Goal: Task Accomplishment & Management: Use online tool/utility

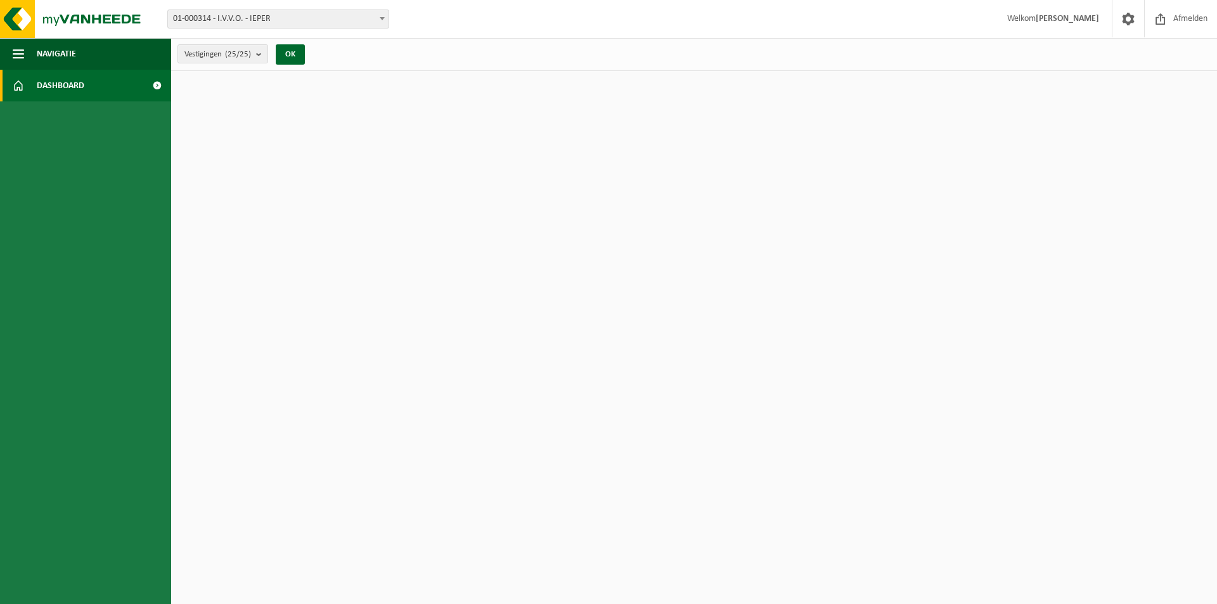
click at [60, 82] on span "Dashboard" at bounding box center [61, 86] width 48 height 32
click at [25, 58] on button "Navigatie" at bounding box center [85, 54] width 171 height 32
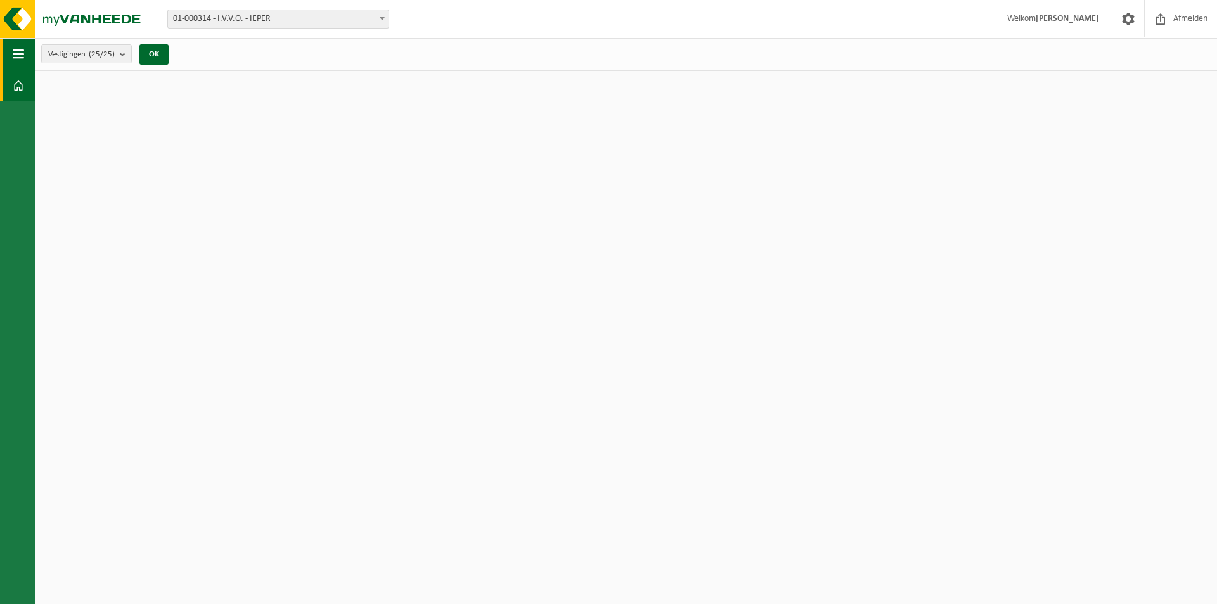
click at [25, 58] on button "Navigatie" at bounding box center [17, 54] width 35 height 32
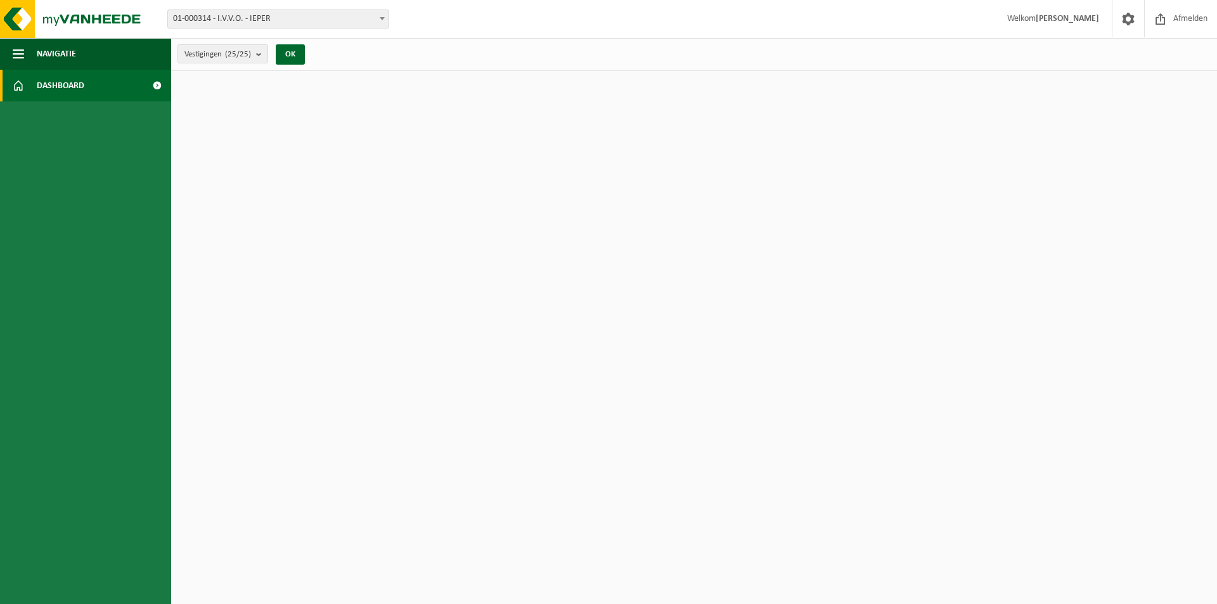
click at [156, 86] on span at bounding box center [157, 86] width 29 height 32
click at [1184, 23] on span "Afmelden" at bounding box center [1190, 18] width 41 height 37
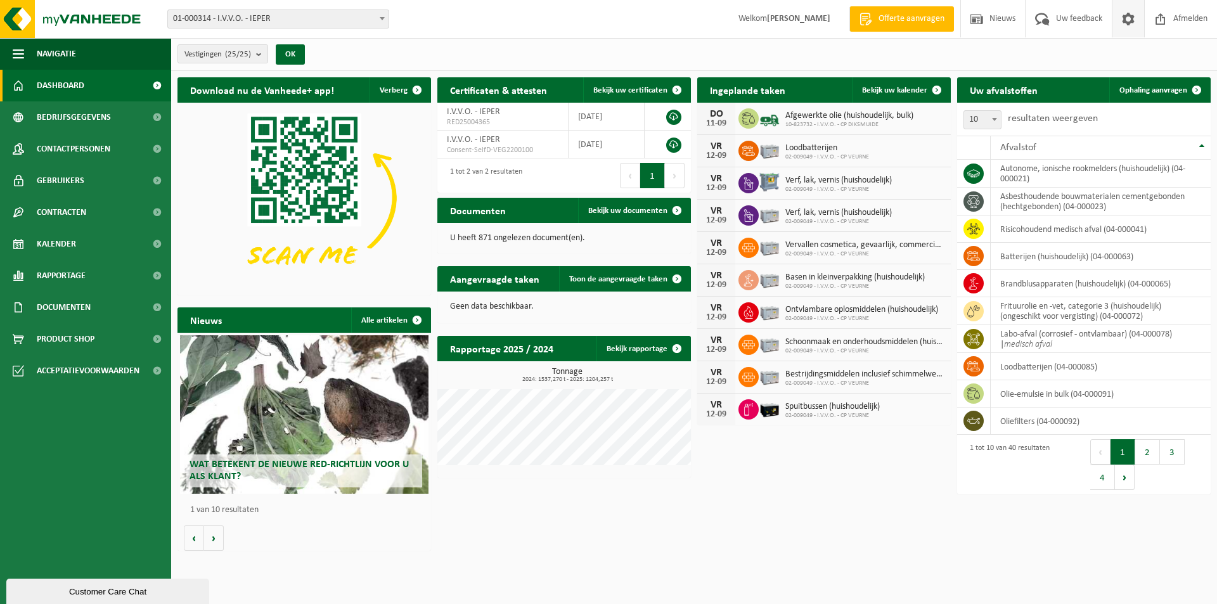
click at [1134, 27] on span at bounding box center [1127, 18] width 19 height 37
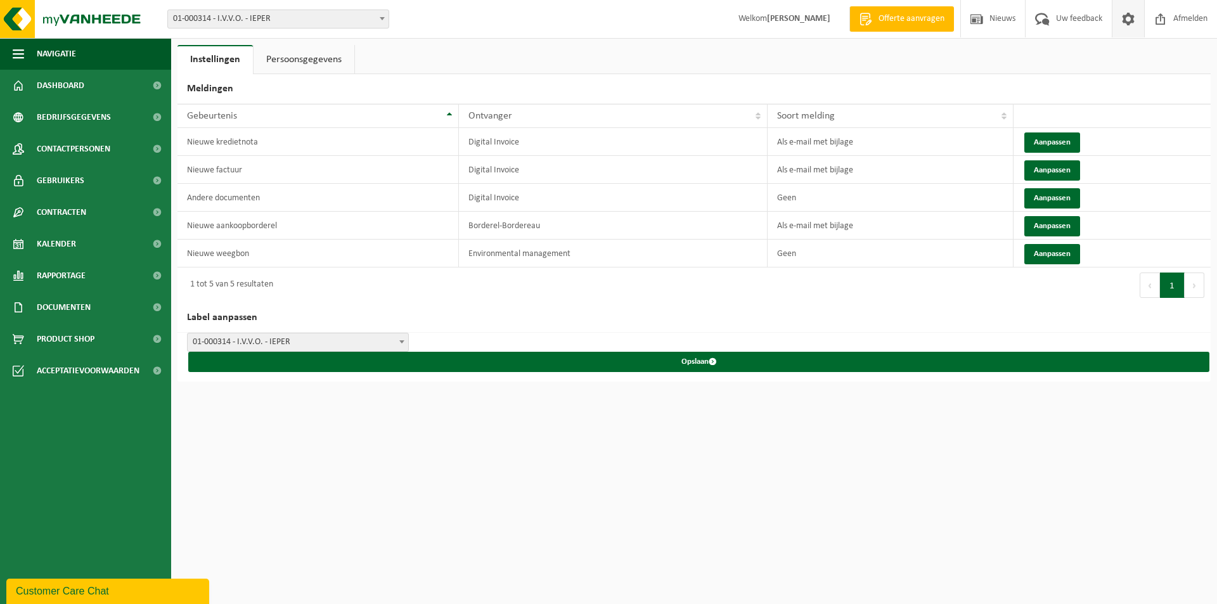
click at [313, 60] on link "Persoonsgegevens" at bounding box center [303, 59] width 101 height 29
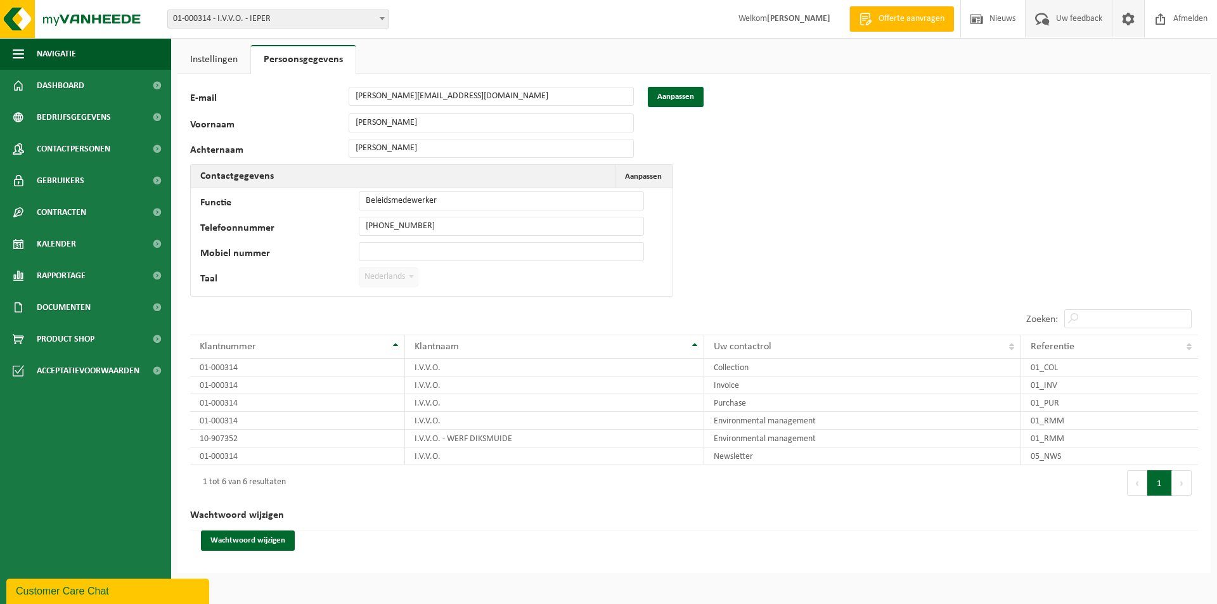
click at [1079, 17] on span "Uw feedback" at bounding box center [1078, 18] width 53 height 37
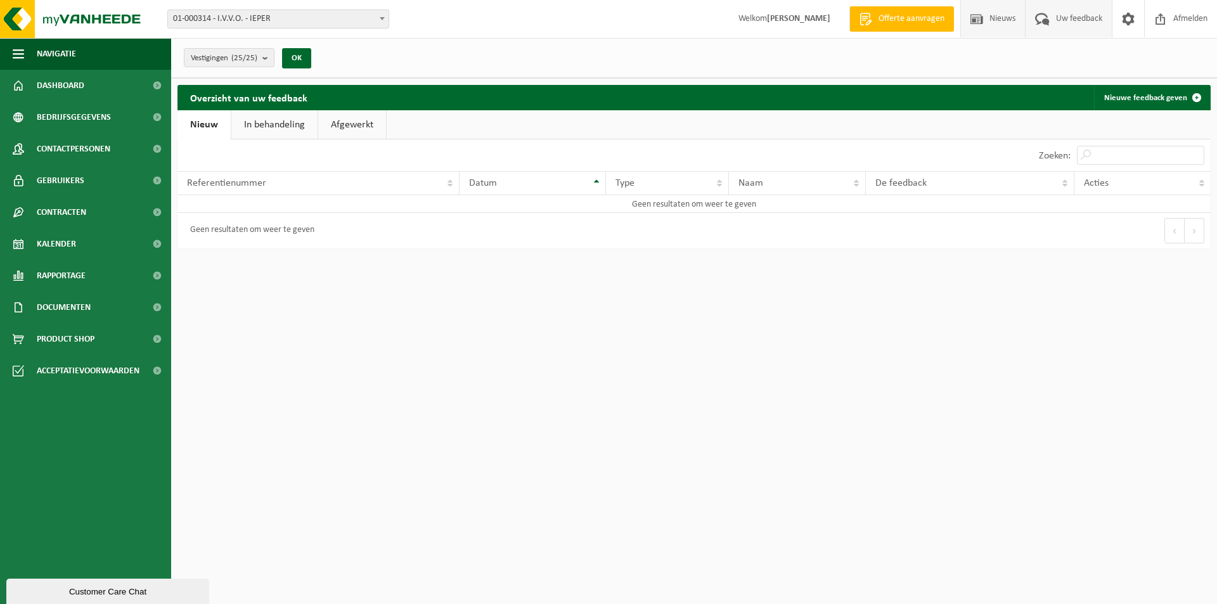
drag, startPoint x: 0, startPoint y: 0, endPoint x: 1006, endPoint y: 29, distance: 1006.6
click at [1006, 29] on span "Nieuws" at bounding box center [1002, 18] width 32 height 37
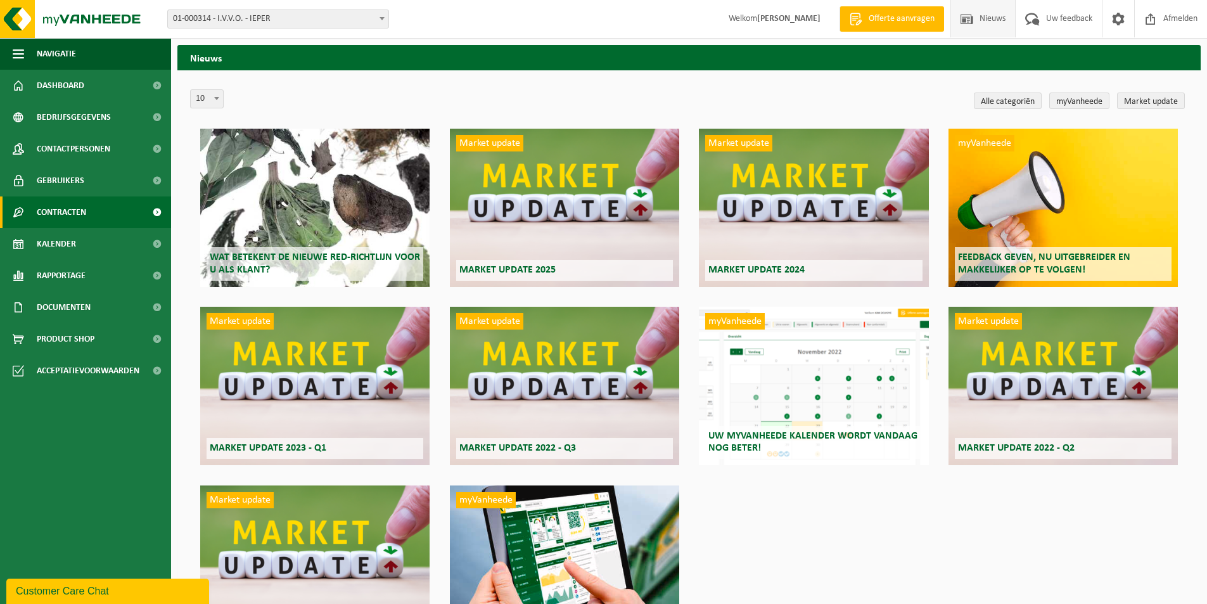
click at [99, 212] on link "Contracten" at bounding box center [85, 212] width 171 height 32
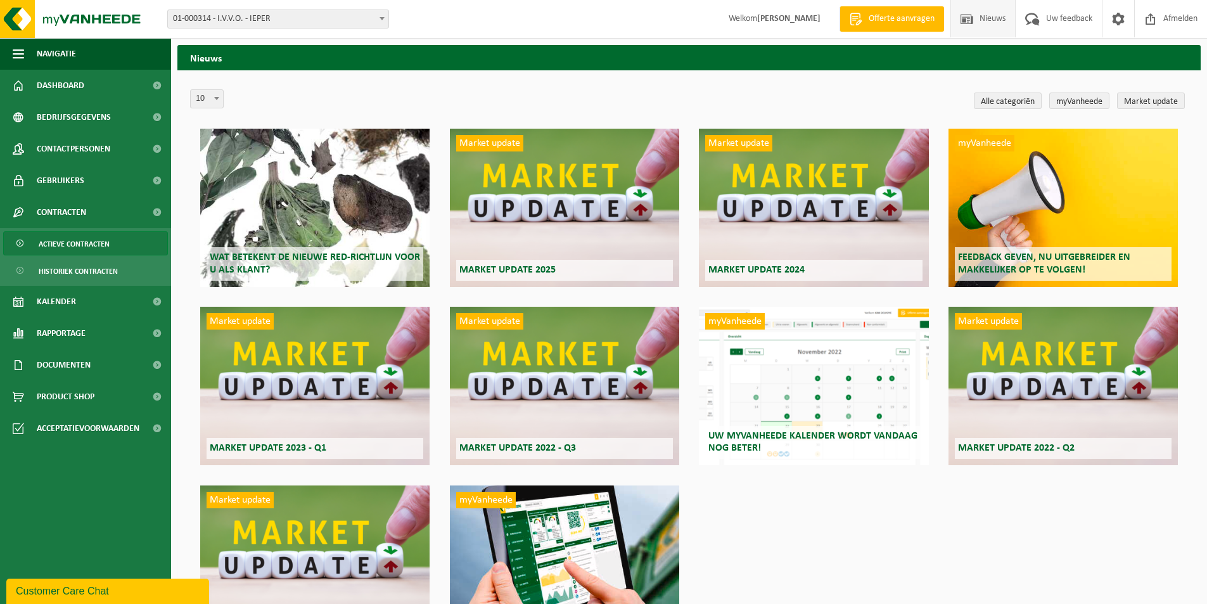
click at [96, 239] on span "Actieve contracten" at bounding box center [74, 244] width 71 height 24
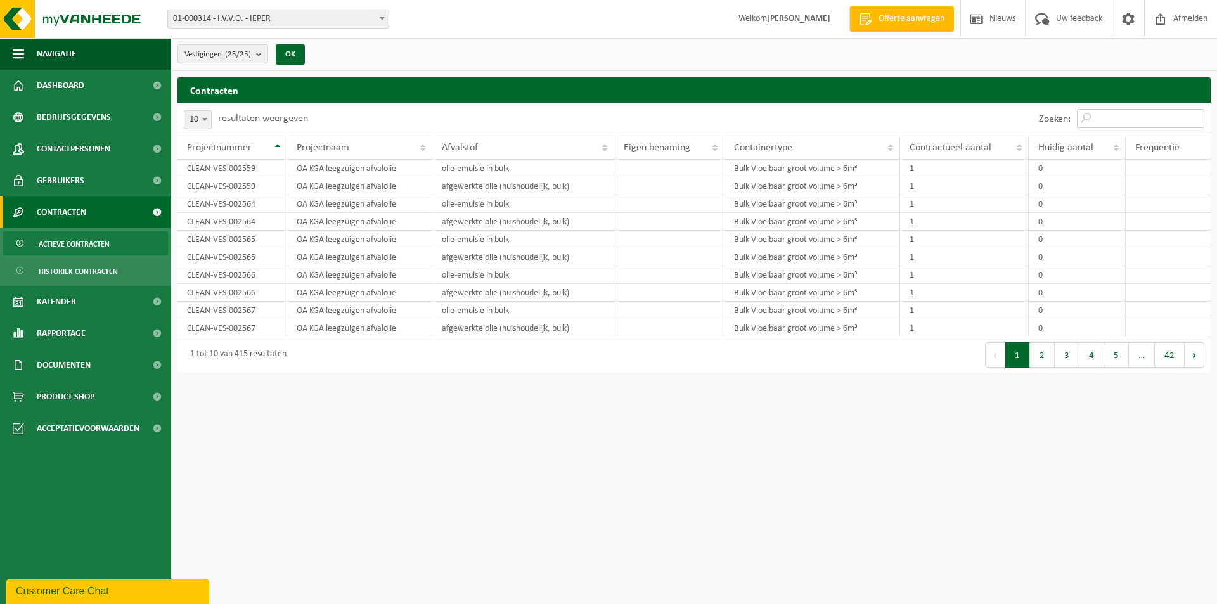
click at [1118, 115] on input "Zoeken:" at bounding box center [1140, 118] width 127 height 19
click at [1134, 122] on input "Zoeken:" at bounding box center [1140, 118] width 127 height 19
paste input "005691"
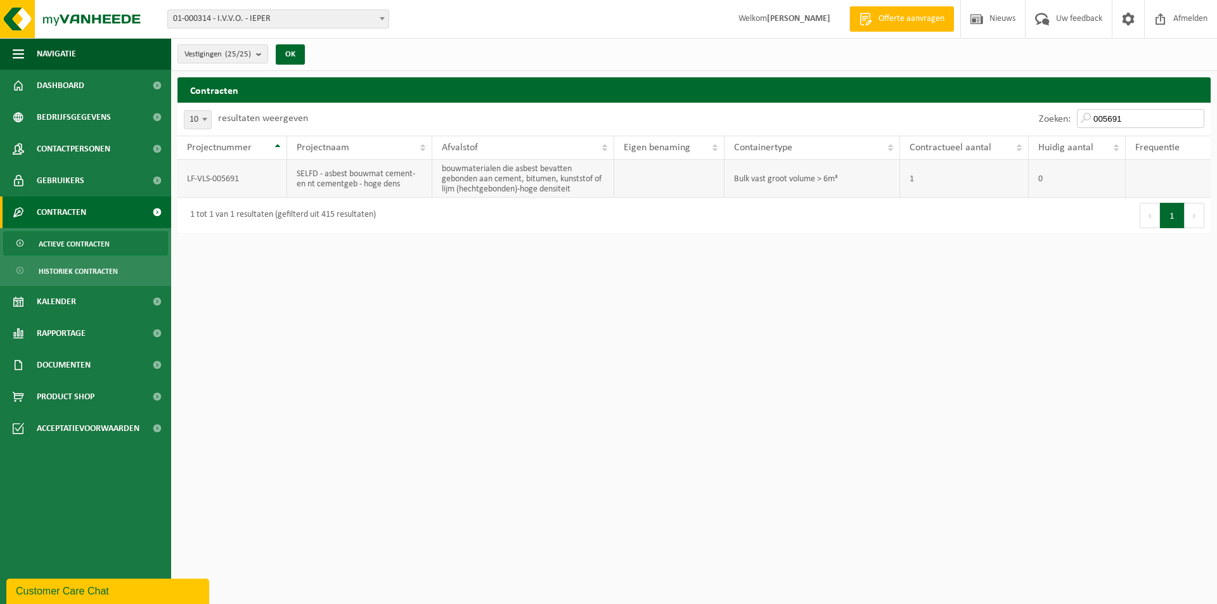
type input "005691"
click at [576, 180] on td "bouwmaterialen die asbest bevatten gebonden aan cement, bitumen, kunststof of l…" at bounding box center [522, 179] width 181 height 38
click at [200, 181] on td "LF-VLS-005691" at bounding box center [232, 179] width 110 height 38
click at [84, 242] on span "Actieve contracten" at bounding box center [74, 244] width 71 height 24
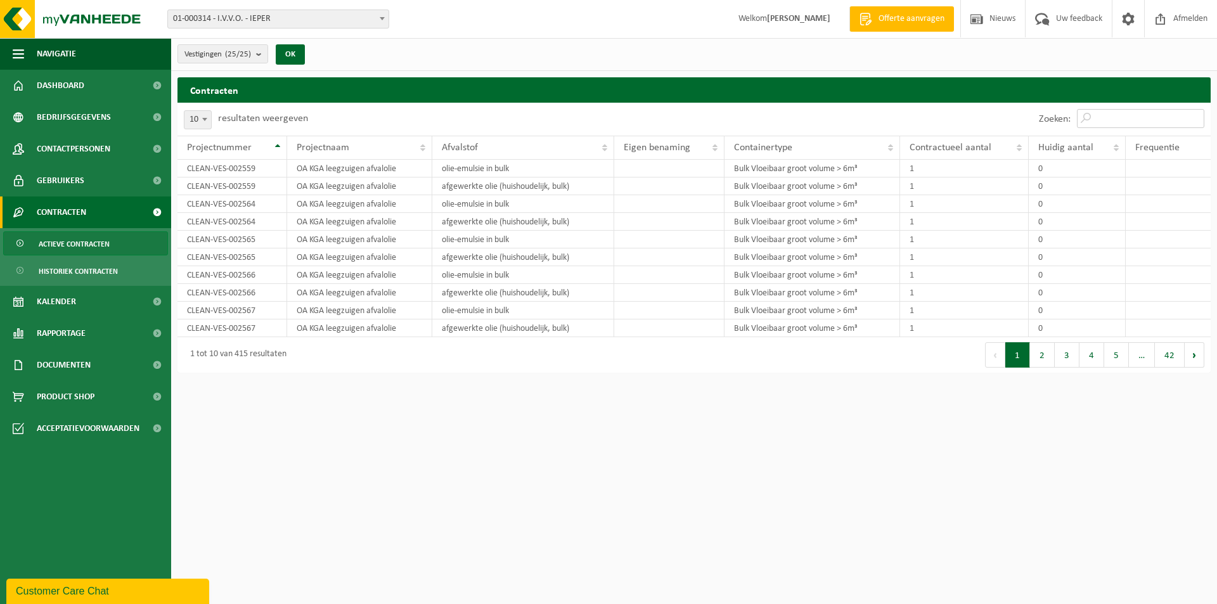
click at [1148, 117] on input "Zoeken:" at bounding box center [1140, 118] width 127 height 19
paste input "005691"
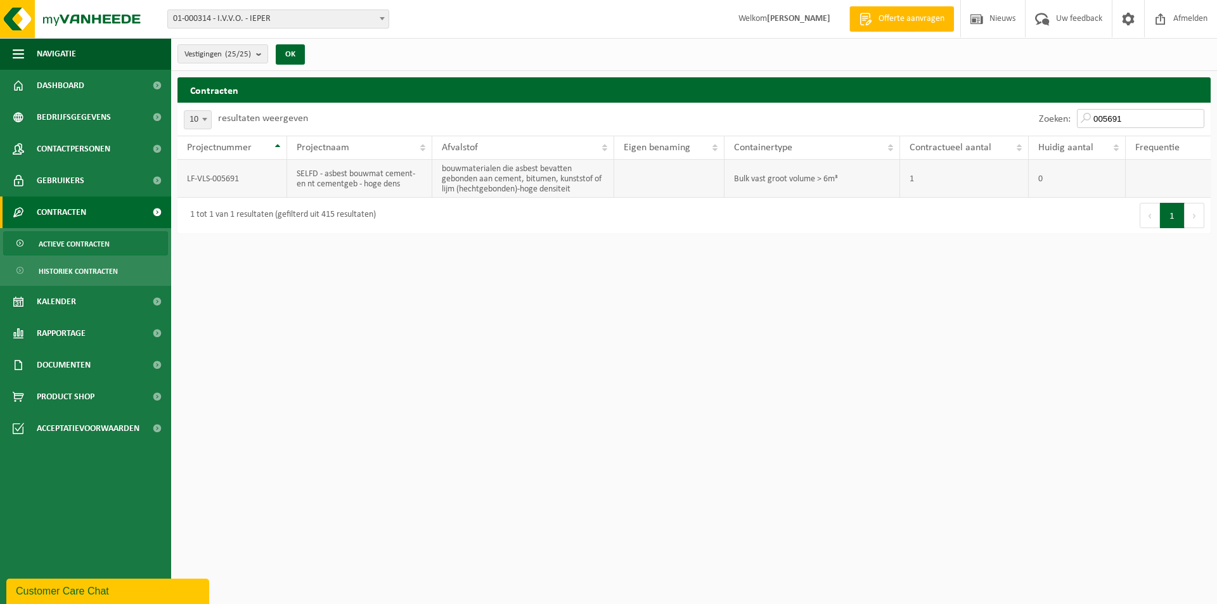
type input "005691"
click at [312, 192] on td "SELFD - asbest bouwmat cement- en nt cementgeb - hoge dens" at bounding box center [359, 179] width 145 height 38
click at [313, 191] on td "SELFD - asbest bouwmat cement- en nt cementgeb - hoge dens" at bounding box center [359, 179] width 145 height 38
click at [110, 298] on link "Kalender" at bounding box center [85, 302] width 171 height 32
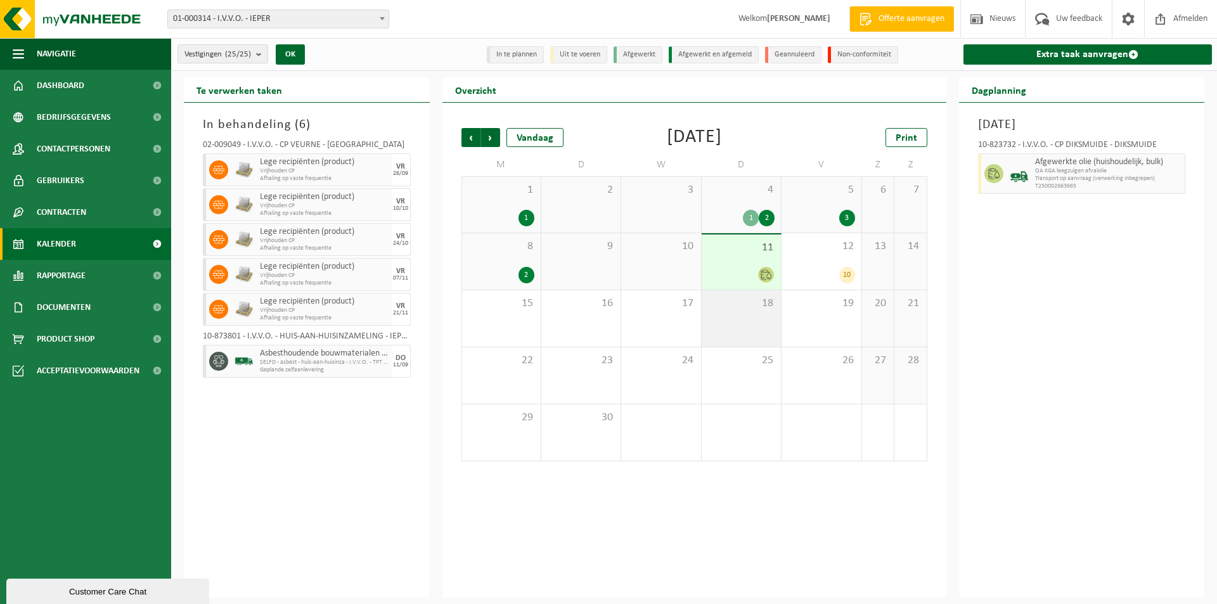
click at [756, 313] on div "18" at bounding box center [740, 318] width 79 height 56
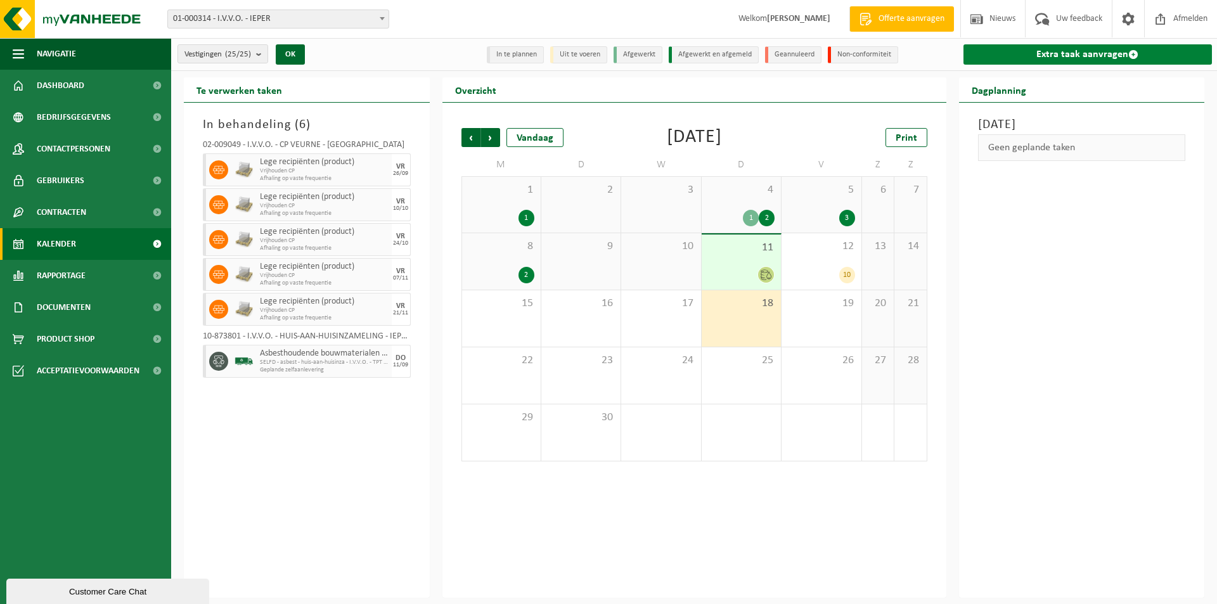
click at [1111, 61] on link "Extra taak aanvragen" at bounding box center [1087, 54] width 249 height 20
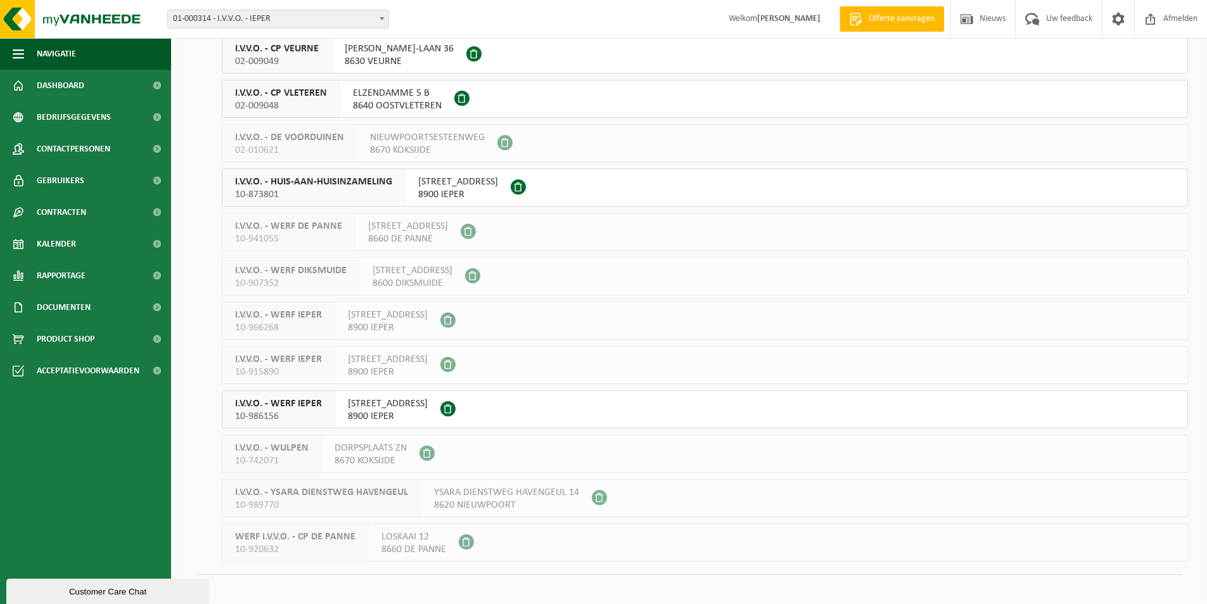
scroll to position [674, 0]
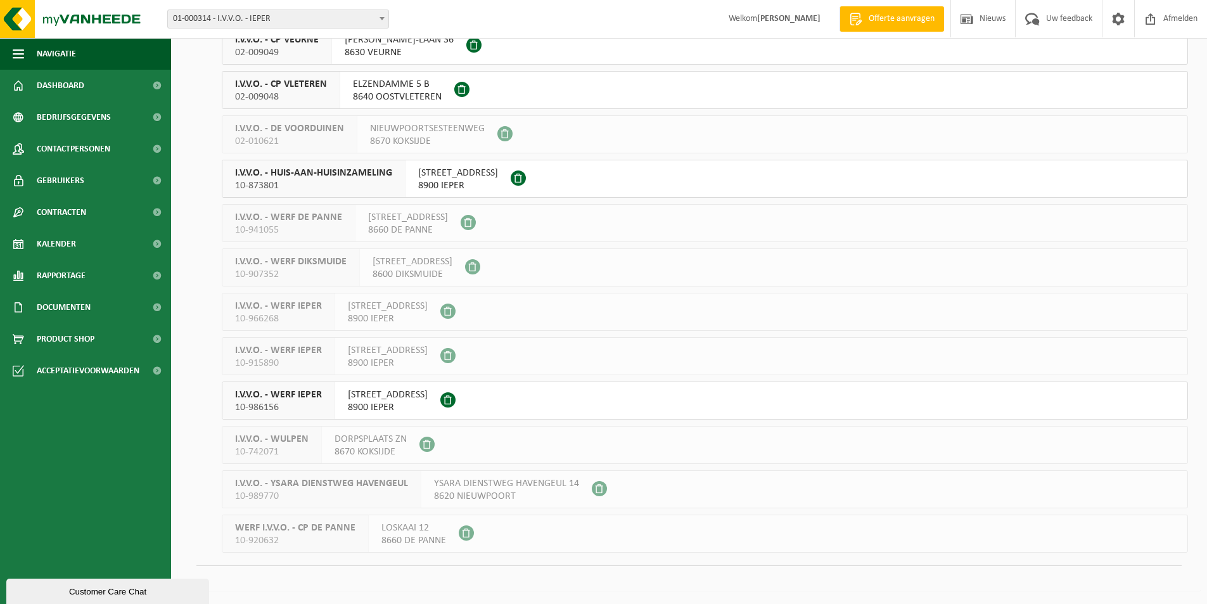
click at [396, 406] on span "8900 IEPER" at bounding box center [388, 407] width 80 height 13
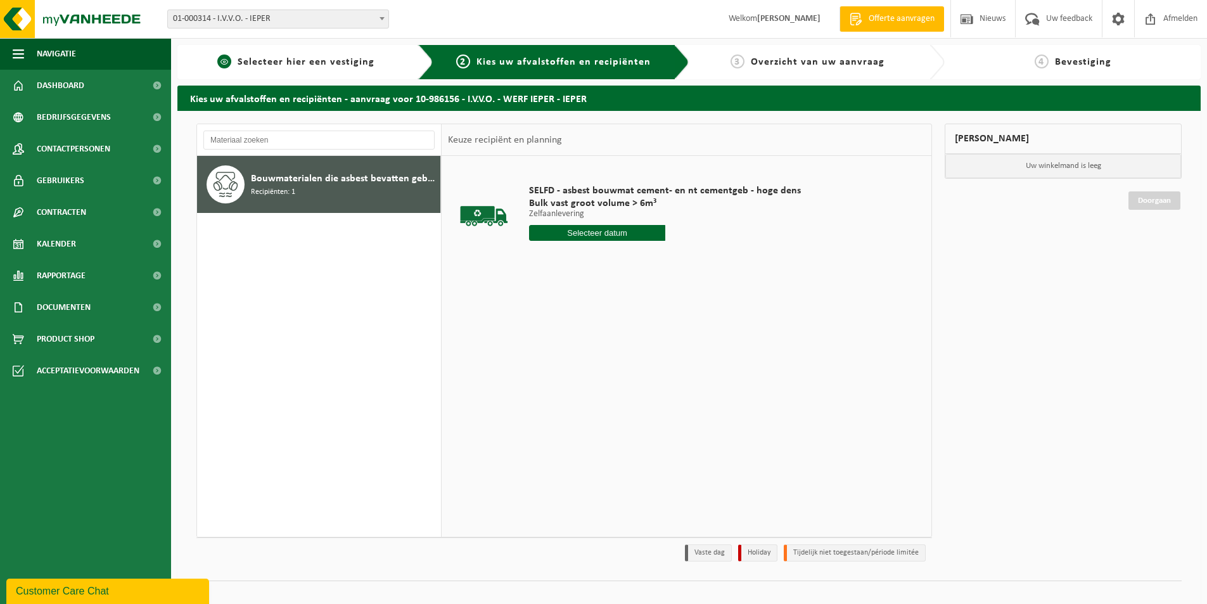
click at [335, 58] on span "Selecteer hier een vestiging" at bounding box center [306, 62] width 137 height 10
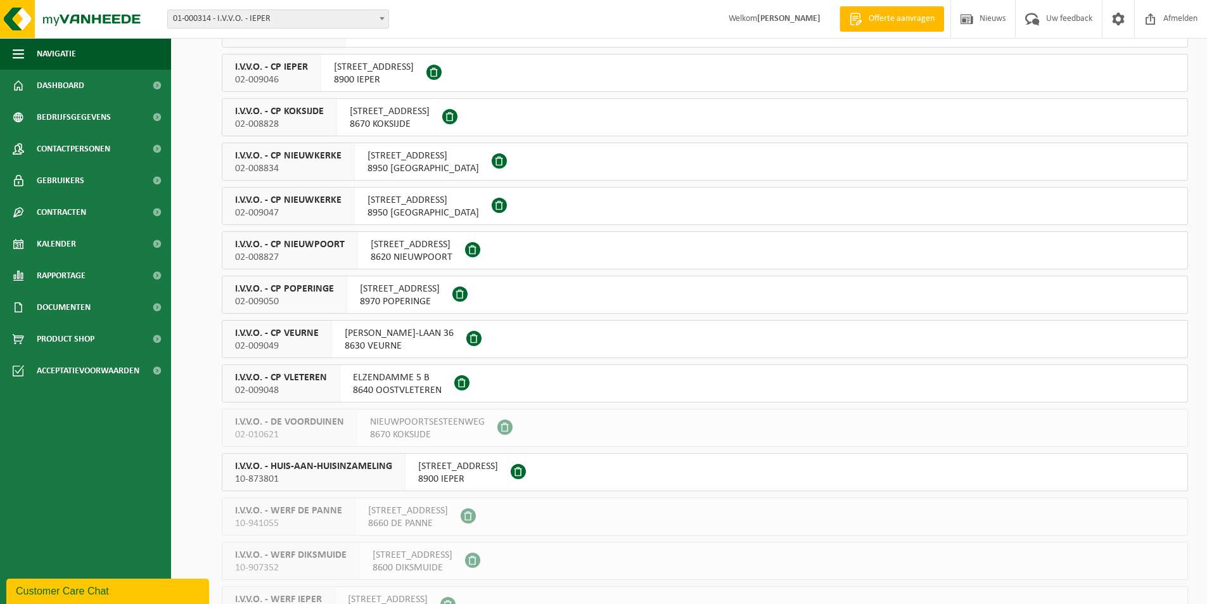
scroll to position [674, 0]
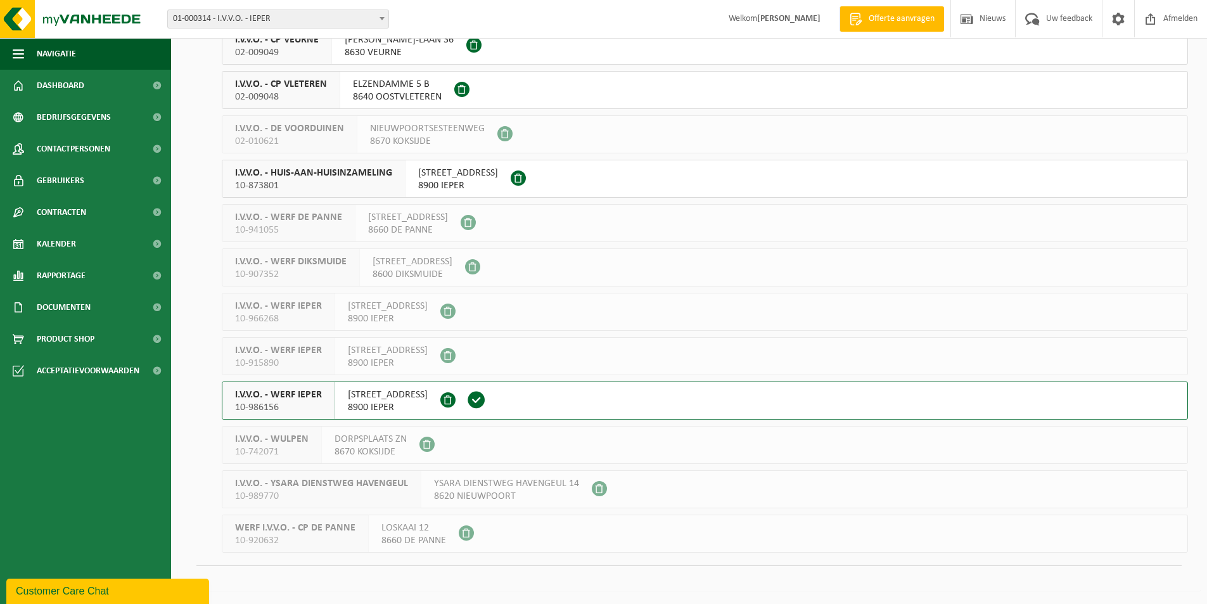
click at [381, 406] on span "8900 IEPER" at bounding box center [388, 407] width 80 height 13
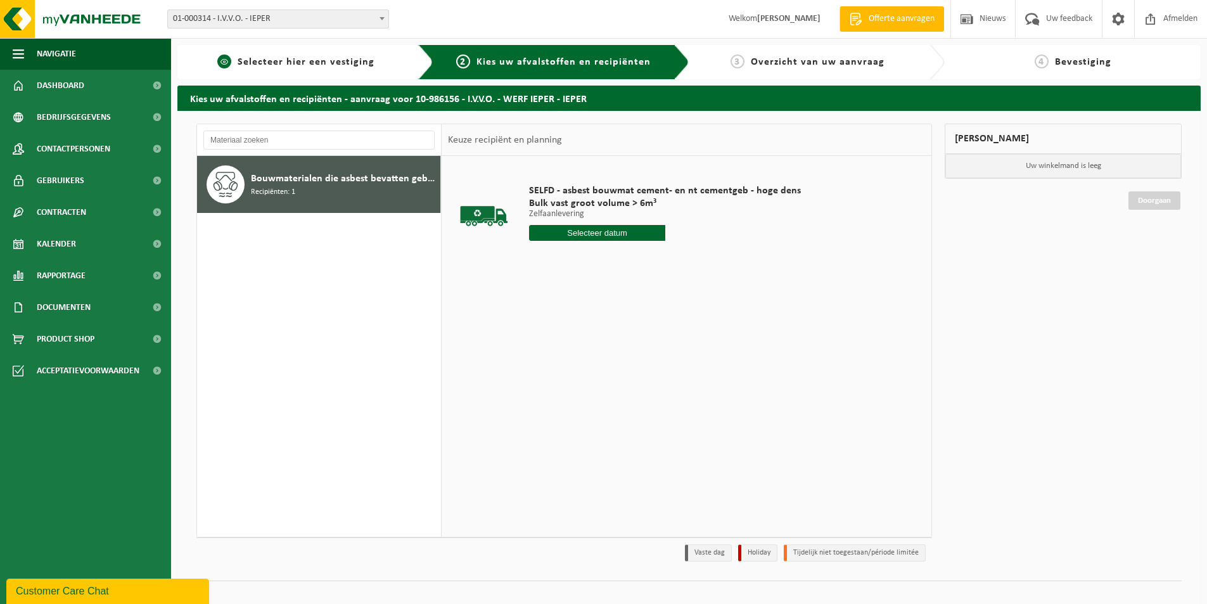
click at [305, 75] on div "1 Selecteer hier een vestiging" at bounding box center [305, 62] width 256 height 34
click at [306, 65] on span "Selecteer hier een vestiging" at bounding box center [306, 62] width 137 height 10
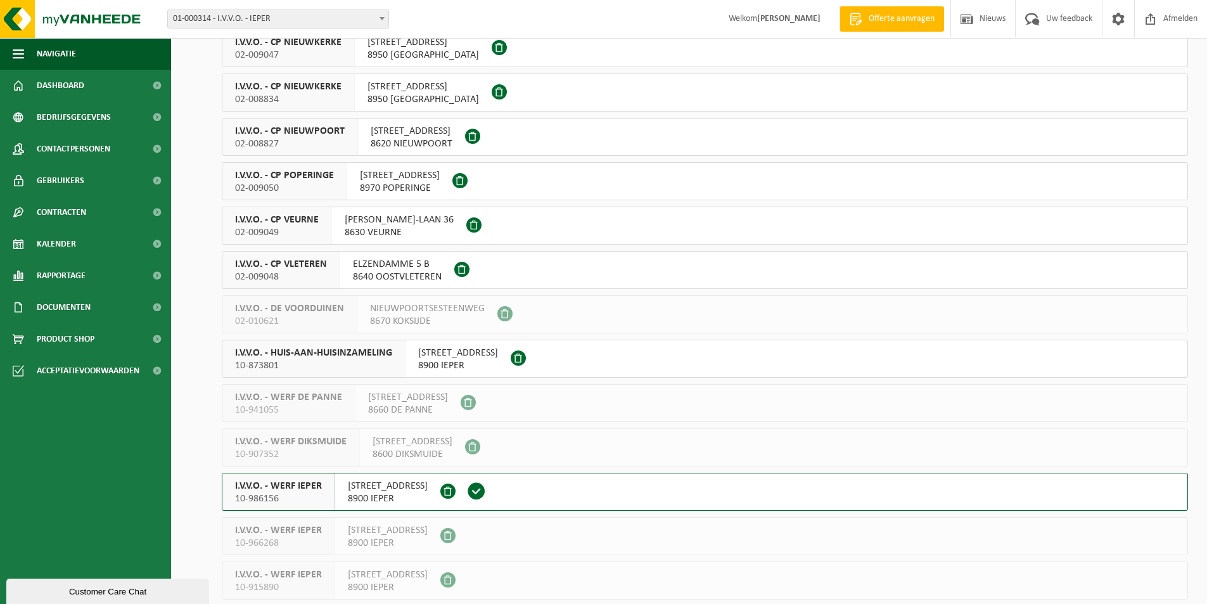
scroll to position [570, 0]
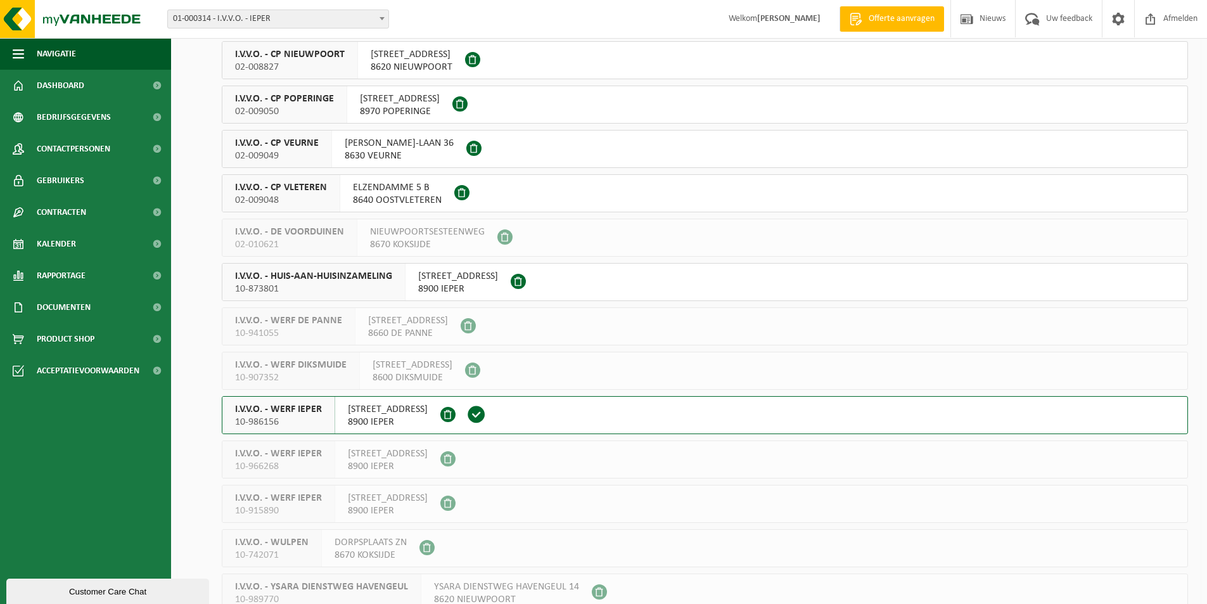
click at [392, 414] on span "[STREET_ADDRESS]" at bounding box center [388, 409] width 80 height 13
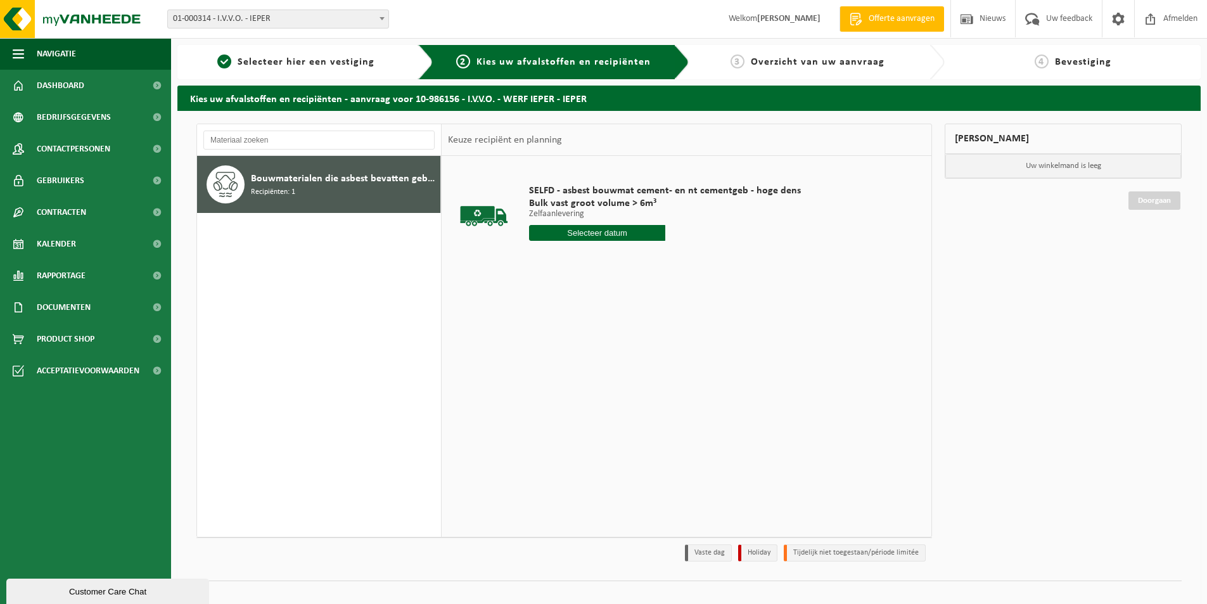
click at [611, 232] on input "text" at bounding box center [597, 233] width 136 height 16
click at [603, 347] on div "18" at bounding box center [608, 345] width 22 height 20
type input "Van [DATE]"
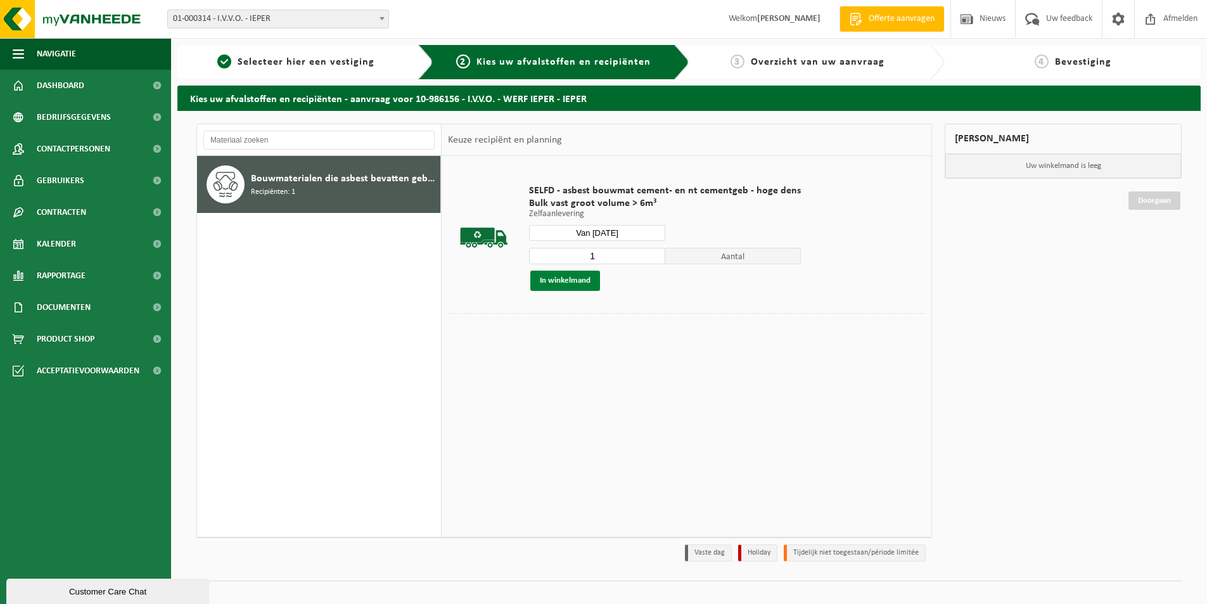
click at [575, 287] on button "In winkelmand" at bounding box center [565, 281] width 70 height 20
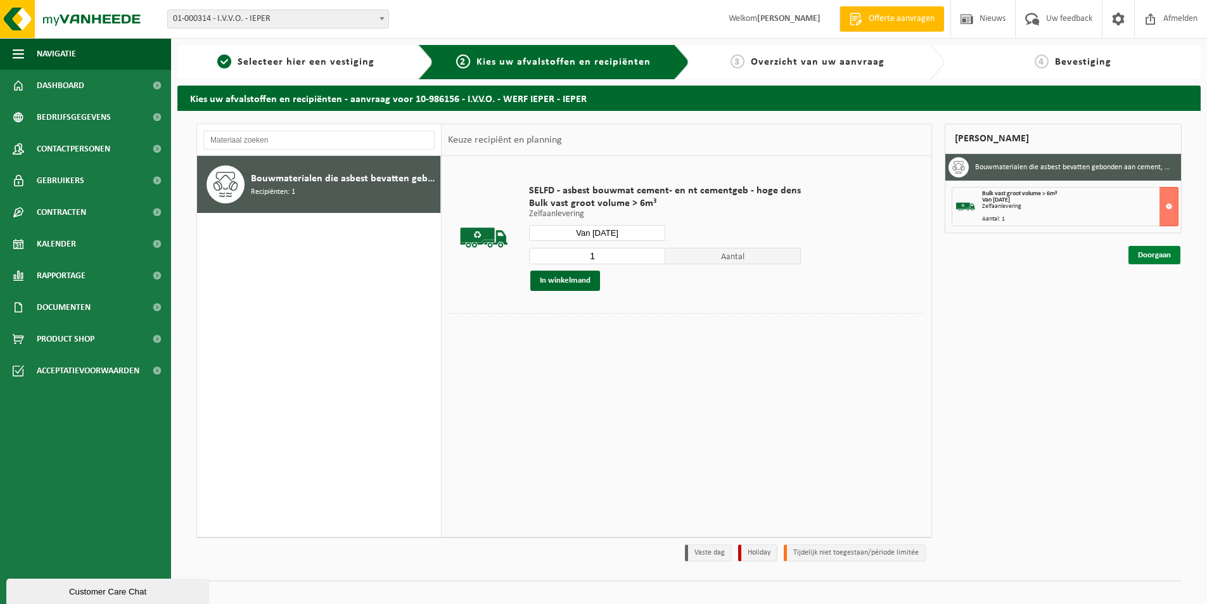
click at [1163, 256] on link "Doorgaan" at bounding box center [1155, 255] width 52 height 18
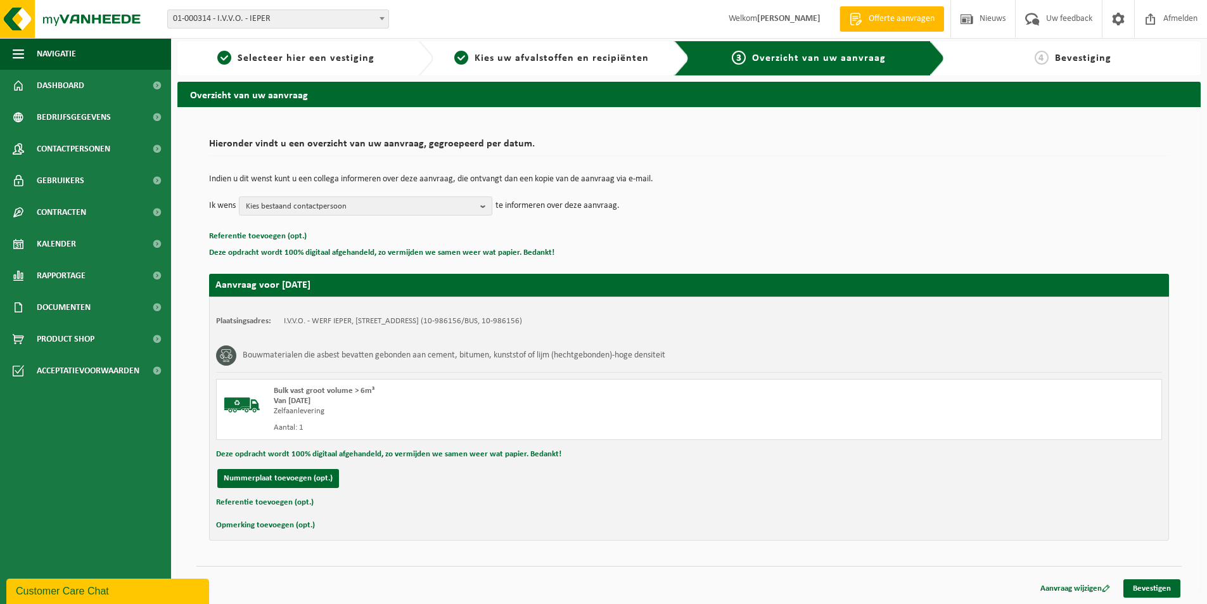
scroll to position [4, 0]
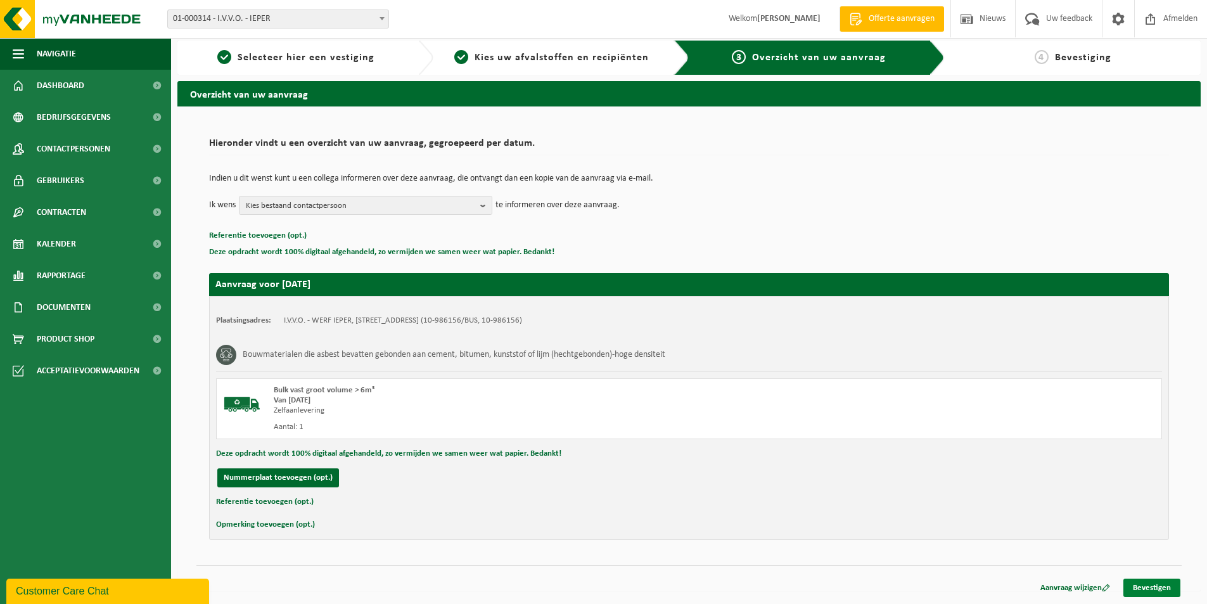
click at [1158, 589] on link "Bevestigen" at bounding box center [1151, 588] width 57 height 18
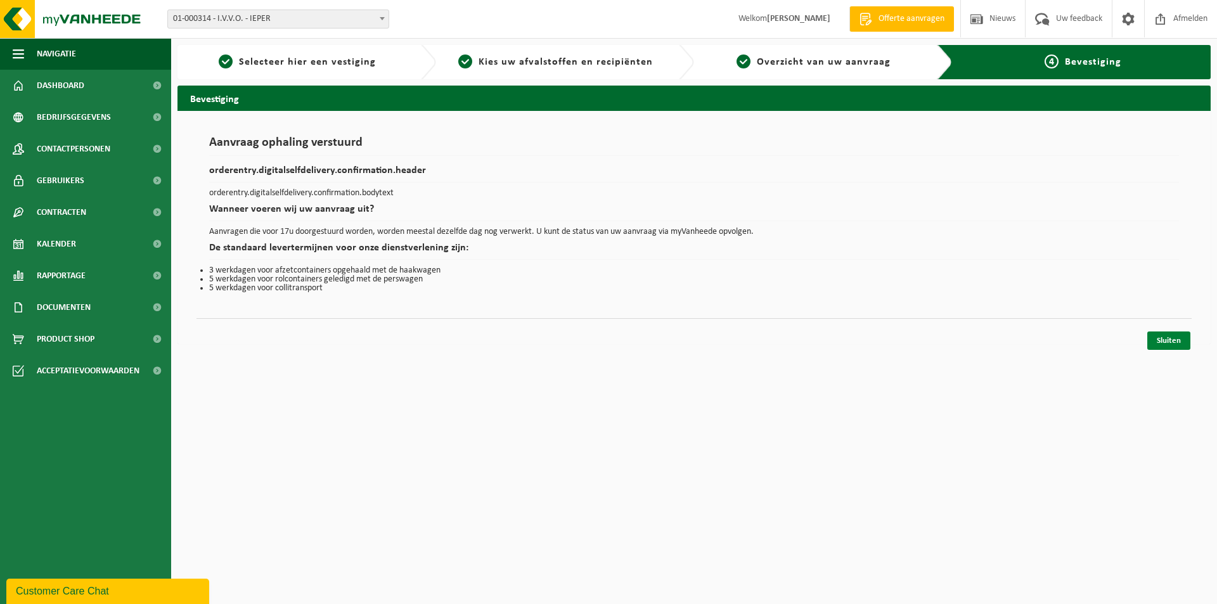
click at [1177, 337] on link "Sluiten" at bounding box center [1168, 340] width 43 height 18
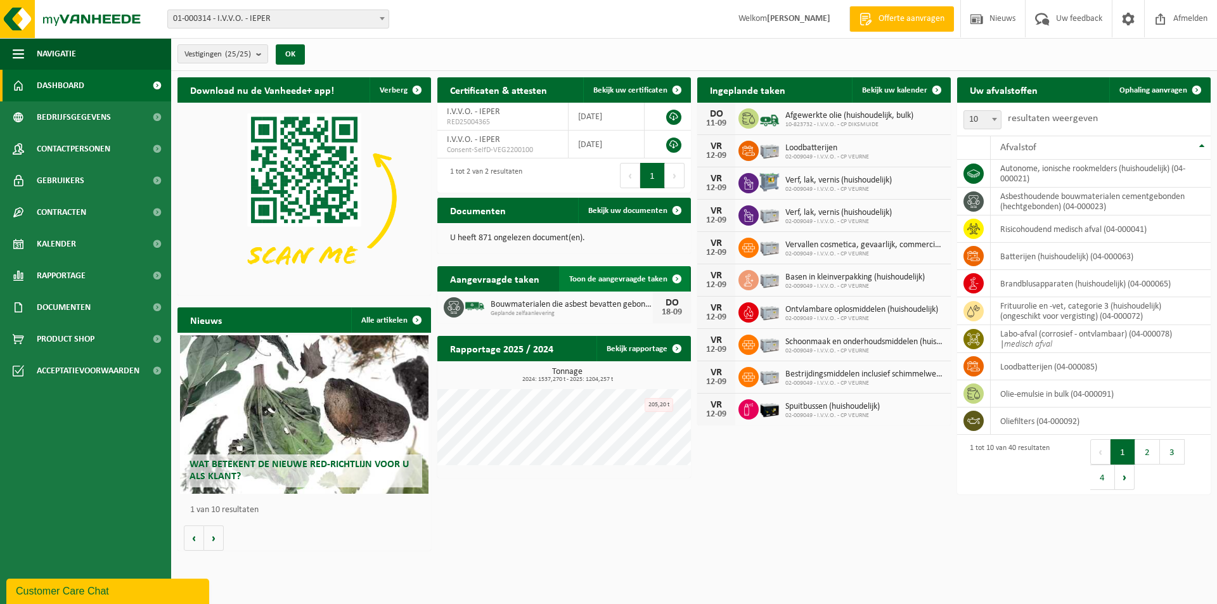
click at [618, 283] on span "Toon de aangevraagde taken" at bounding box center [618, 279] width 98 height 8
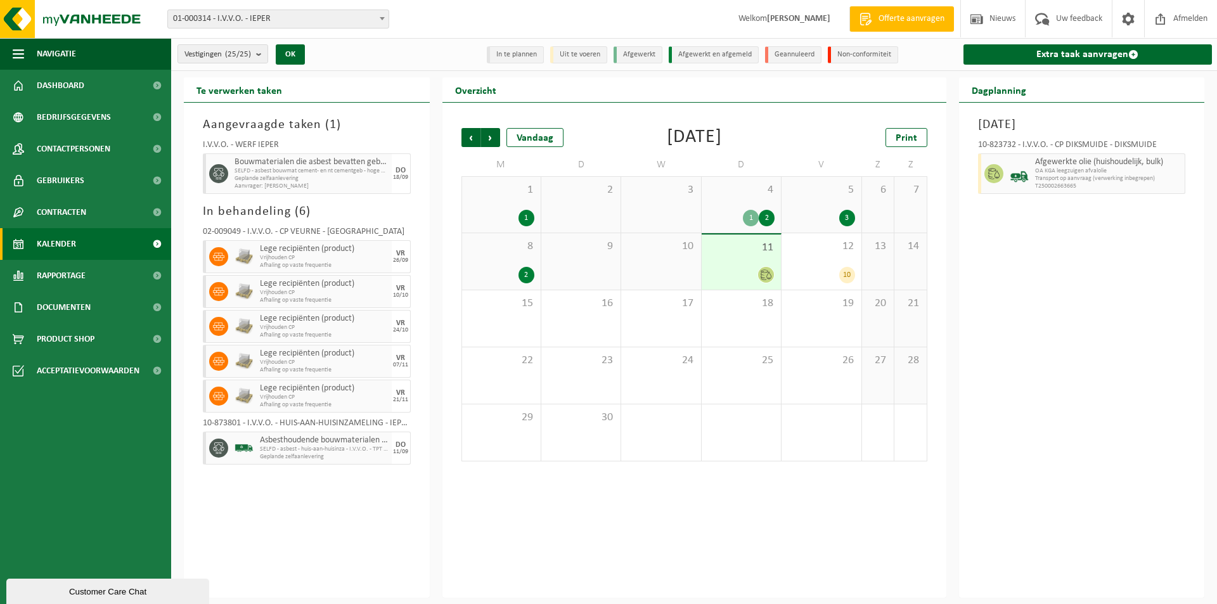
click at [1051, 161] on span "Afgewerkte olie (huishoudelijk, bulk)" at bounding box center [1108, 162] width 147 height 10
click at [751, 316] on div "18" at bounding box center [740, 318] width 79 height 56
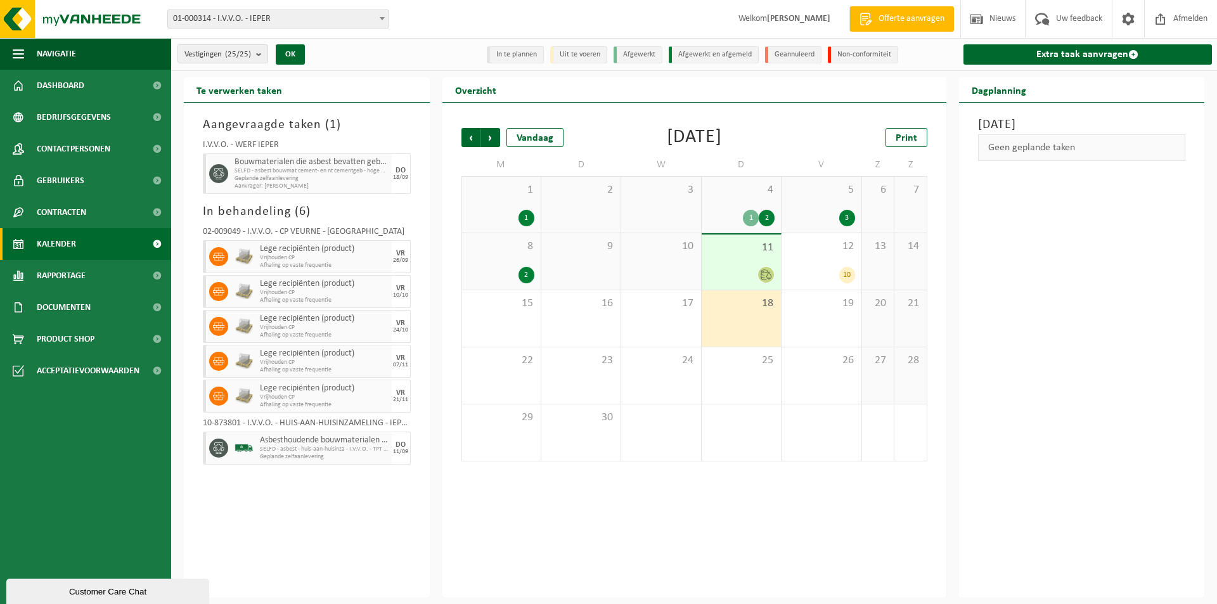
click at [306, 456] on span "Geplande zelfaanlevering" at bounding box center [324, 457] width 129 height 8
click at [75, 93] on span "Dashboard" at bounding box center [61, 86] width 48 height 32
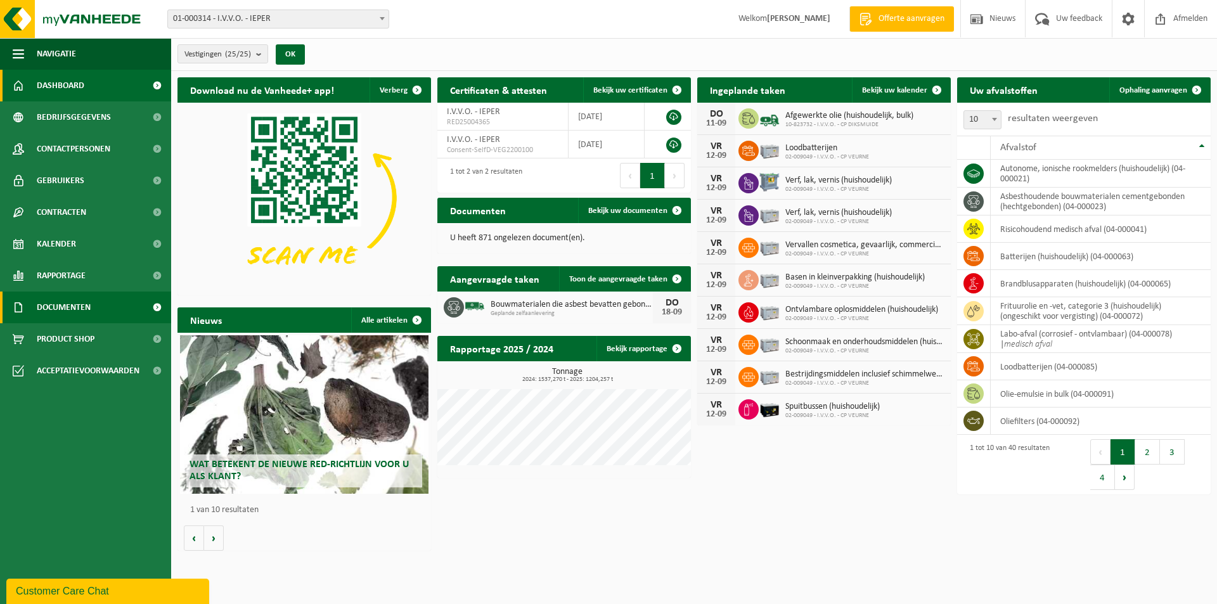
click at [100, 303] on link "Documenten" at bounding box center [85, 307] width 171 height 32
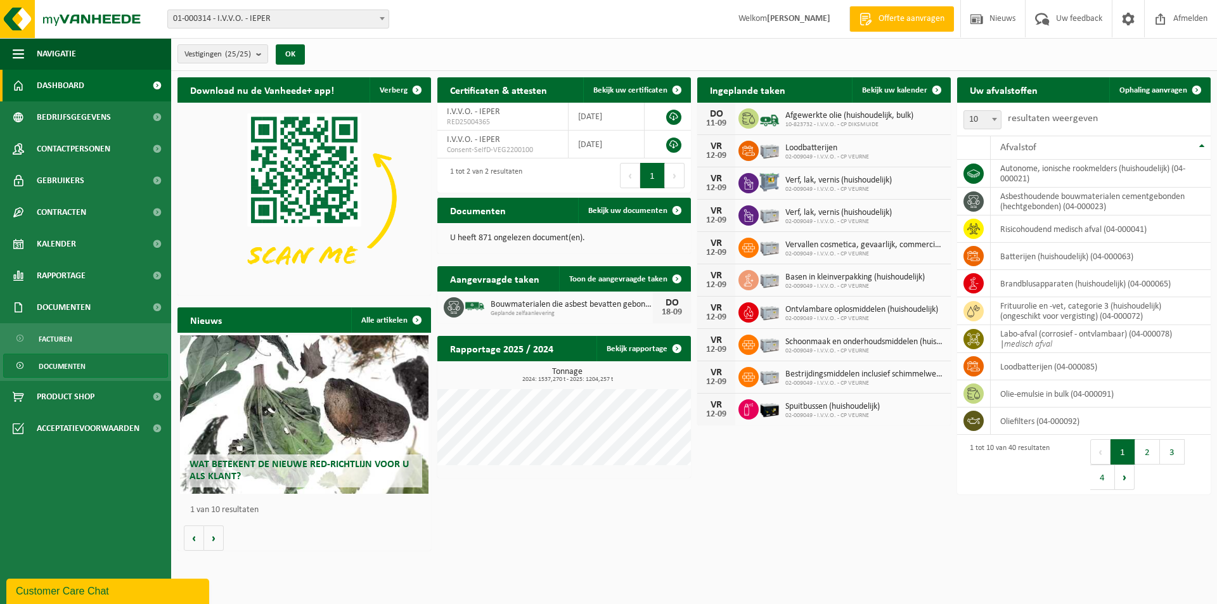
click at [80, 369] on span "Documenten" at bounding box center [62, 366] width 47 height 24
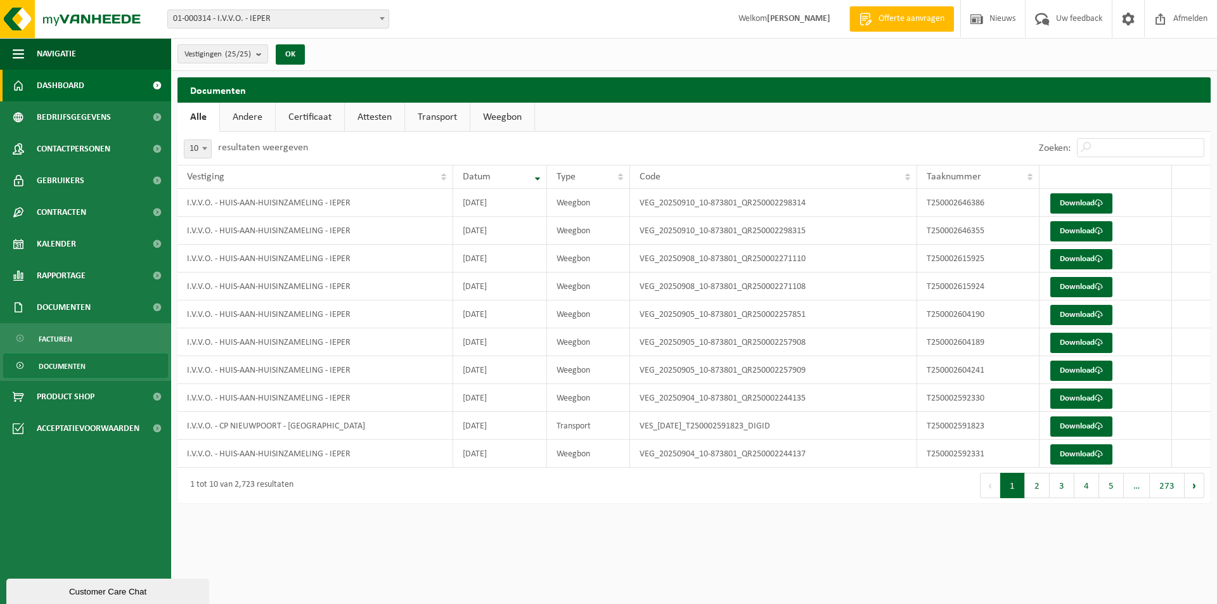
click at [106, 81] on link "Dashboard" at bounding box center [85, 86] width 171 height 32
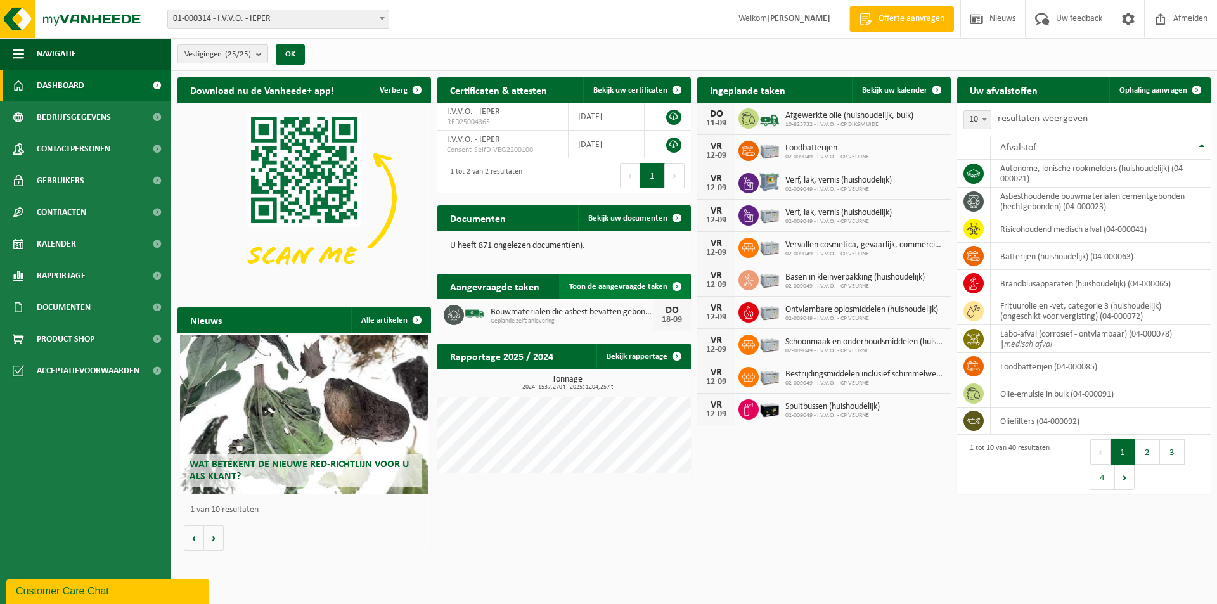
click at [655, 291] on link "Toon de aangevraagde taken" at bounding box center [624, 286] width 131 height 25
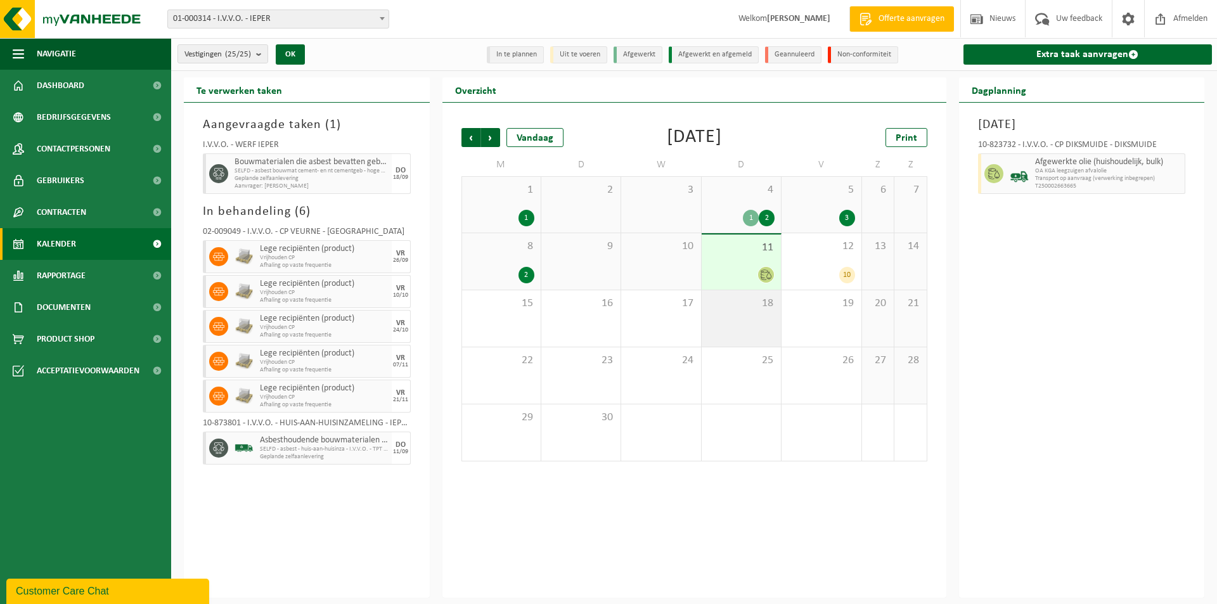
click at [763, 315] on div "18" at bounding box center [740, 318] width 79 height 56
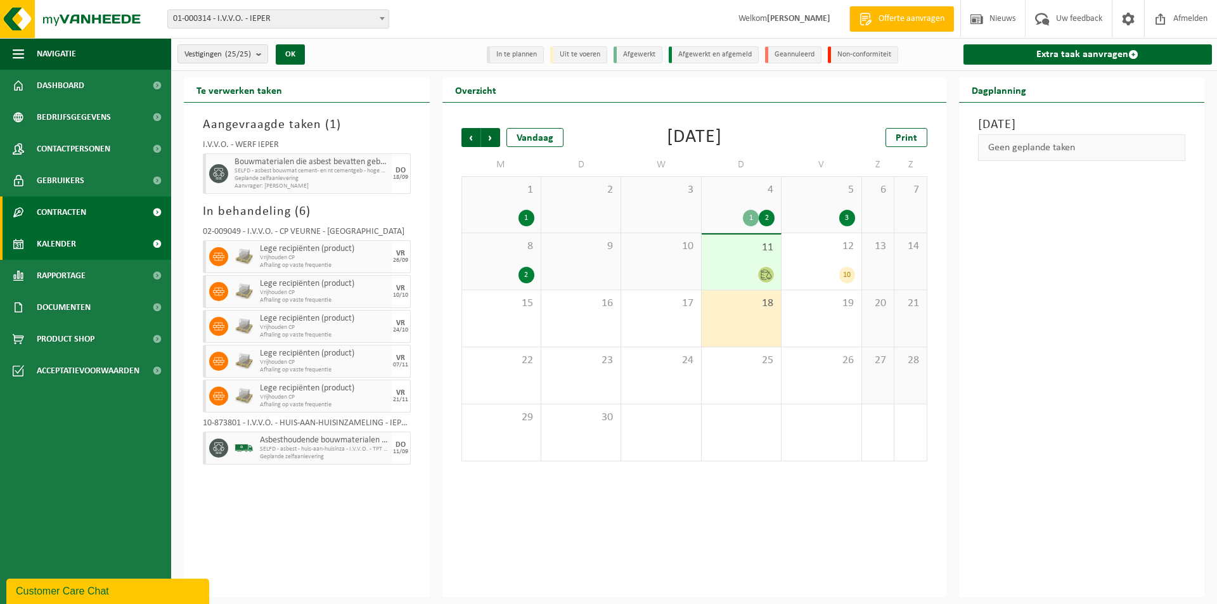
click at [110, 211] on link "Contracten" at bounding box center [85, 212] width 171 height 32
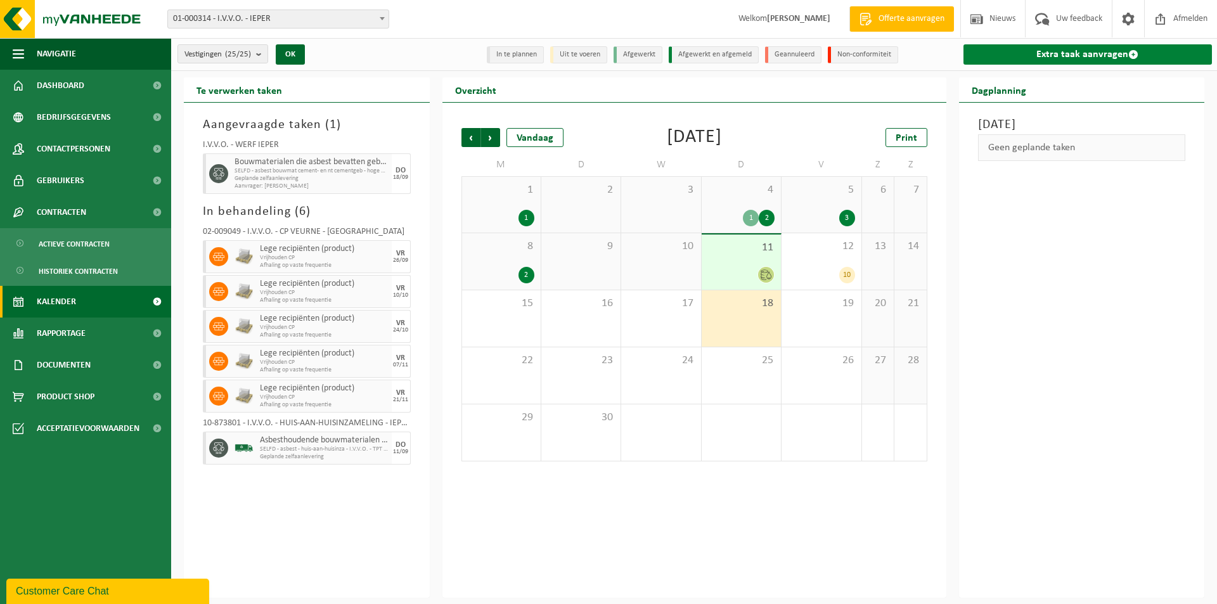
click at [1032, 53] on link "Extra taak aanvragen" at bounding box center [1087, 54] width 249 height 20
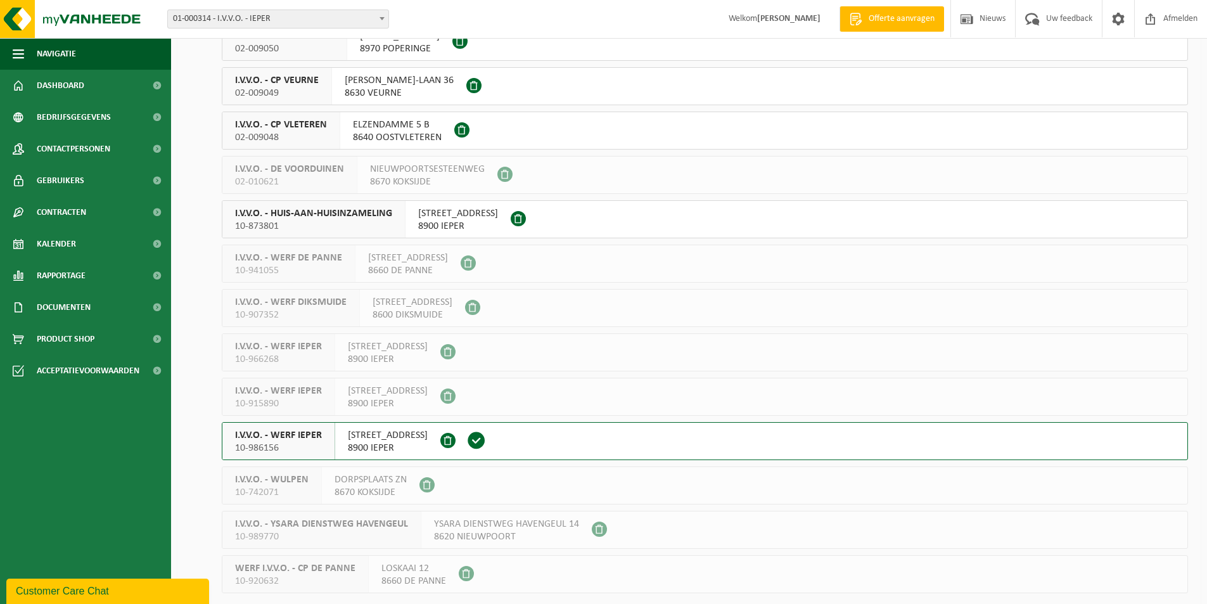
scroll to position [610, 0]
